Goal: Task Accomplishment & Management: Complete application form

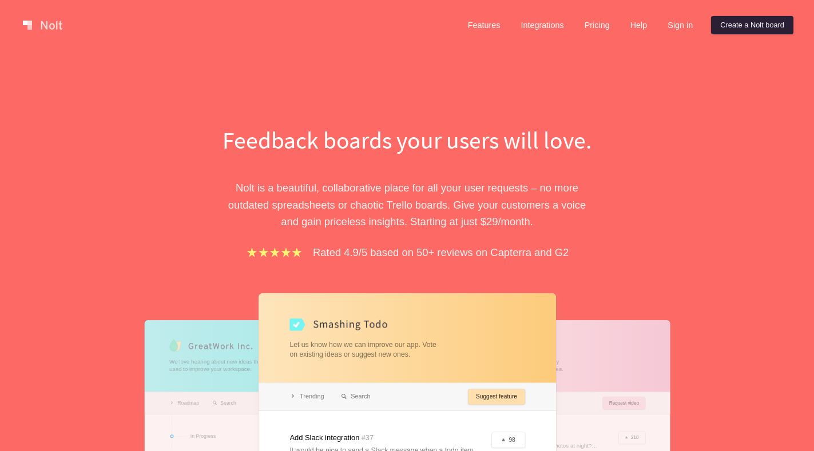
click at [735, 27] on link "Create a Nolt board" at bounding box center [752, 25] width 82 height 18
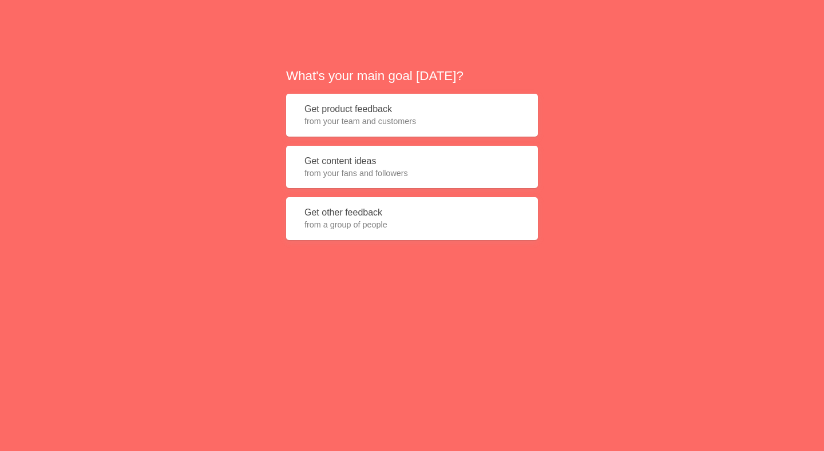
click at [391, 113] on button "Get product feedback from your team and customers" at bounding box center [412, 115] width 252 height 43
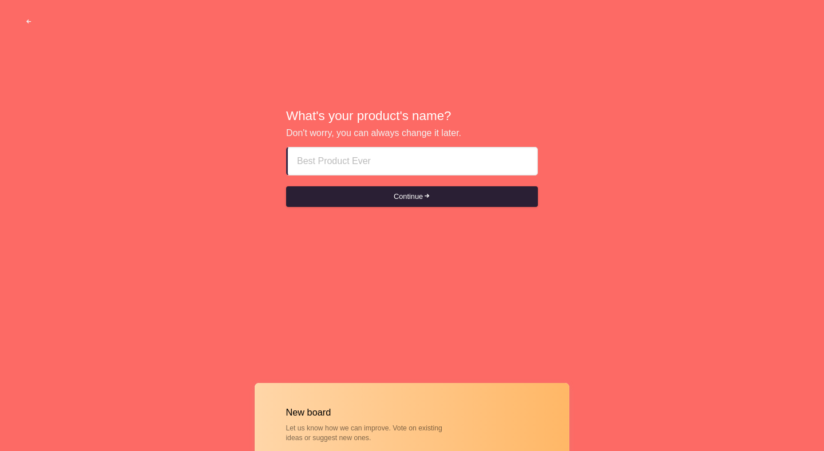
paste input "[DEMOGRAPHIC_DATA] call girls ajman 18plus+971Ƽ63ƼƼO163"
type input "[DEMOGRAPHIC_DATA] call girls ajman 18plus+971Ƽ63ƼƼO163"
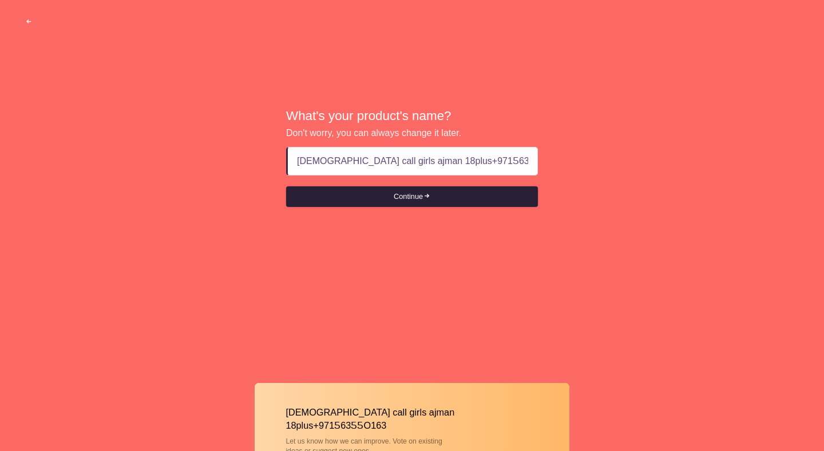
click at [426, 199] on span "submit" at bounding box center [426, 196] width 7 height 7
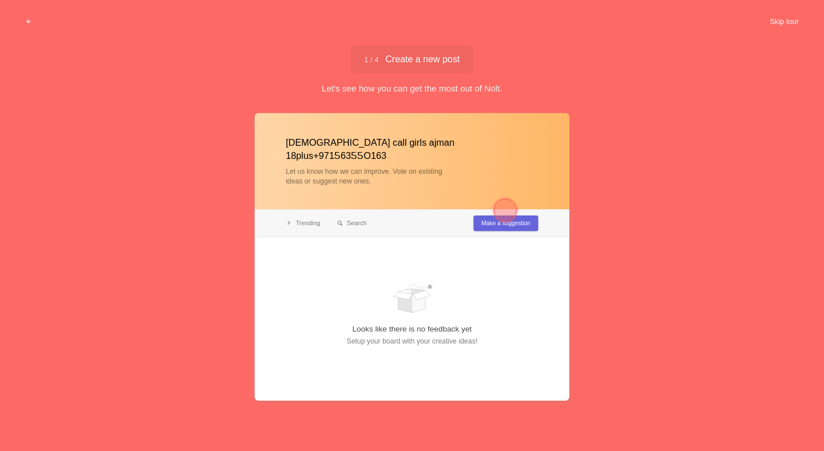
click at [768, 25] on button "Skip tour" at bounding box center [784, 21] width 57 height 21
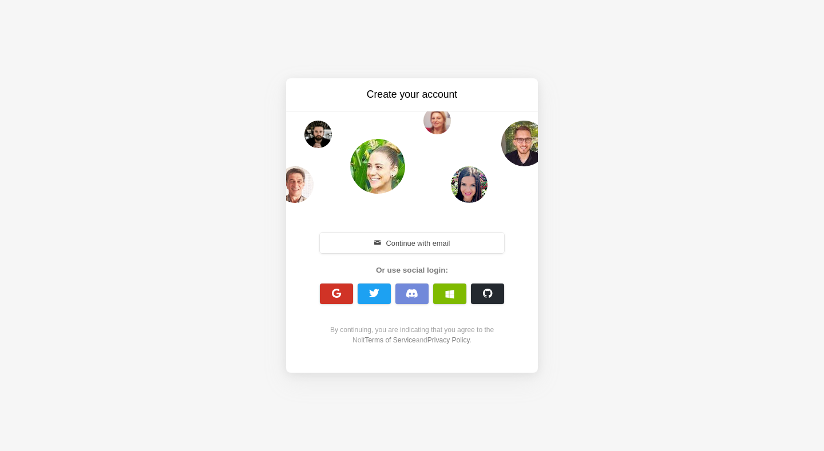
click at [343, 285] on button "button" at bounding box center [336, 294] width 33 height 21
